Goal: Navigation & Orientation: Find specific page/section

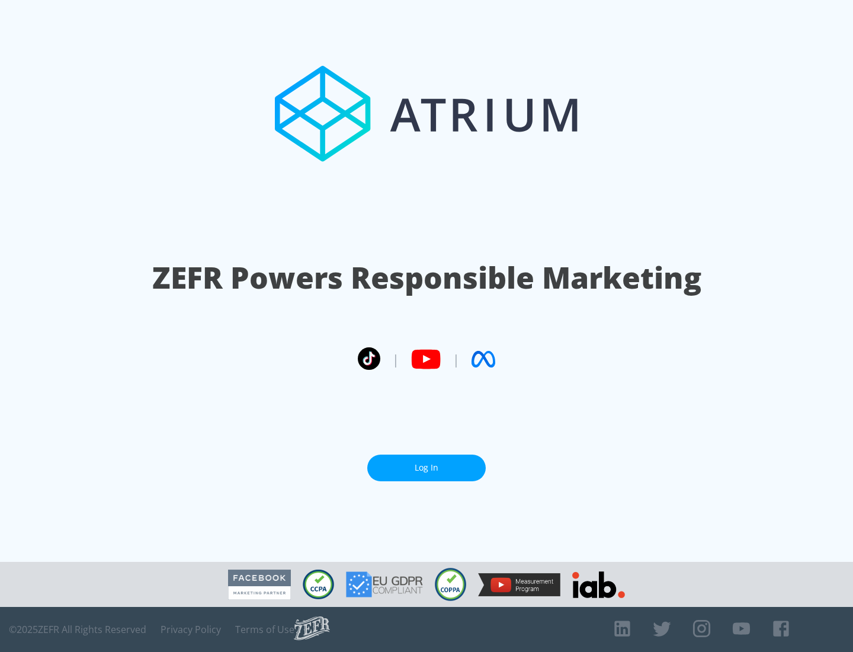
click at [427, 467] on link "Log In" at bounding box center [426, 467] width 118 height 27
